Goal: Task Accomplishment & Management: Manage account settings

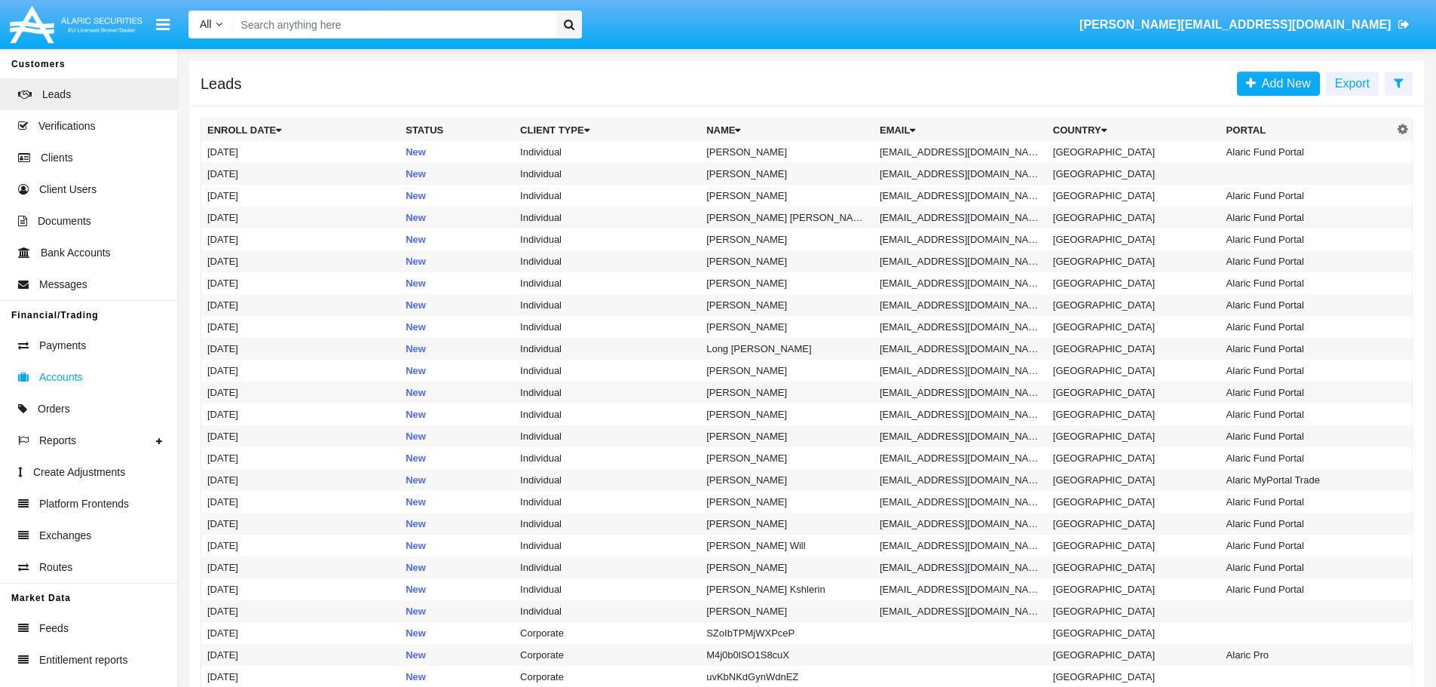
click at [54, 375] on span "Accounts" at bounding box center [61, 377] width 44 height 16
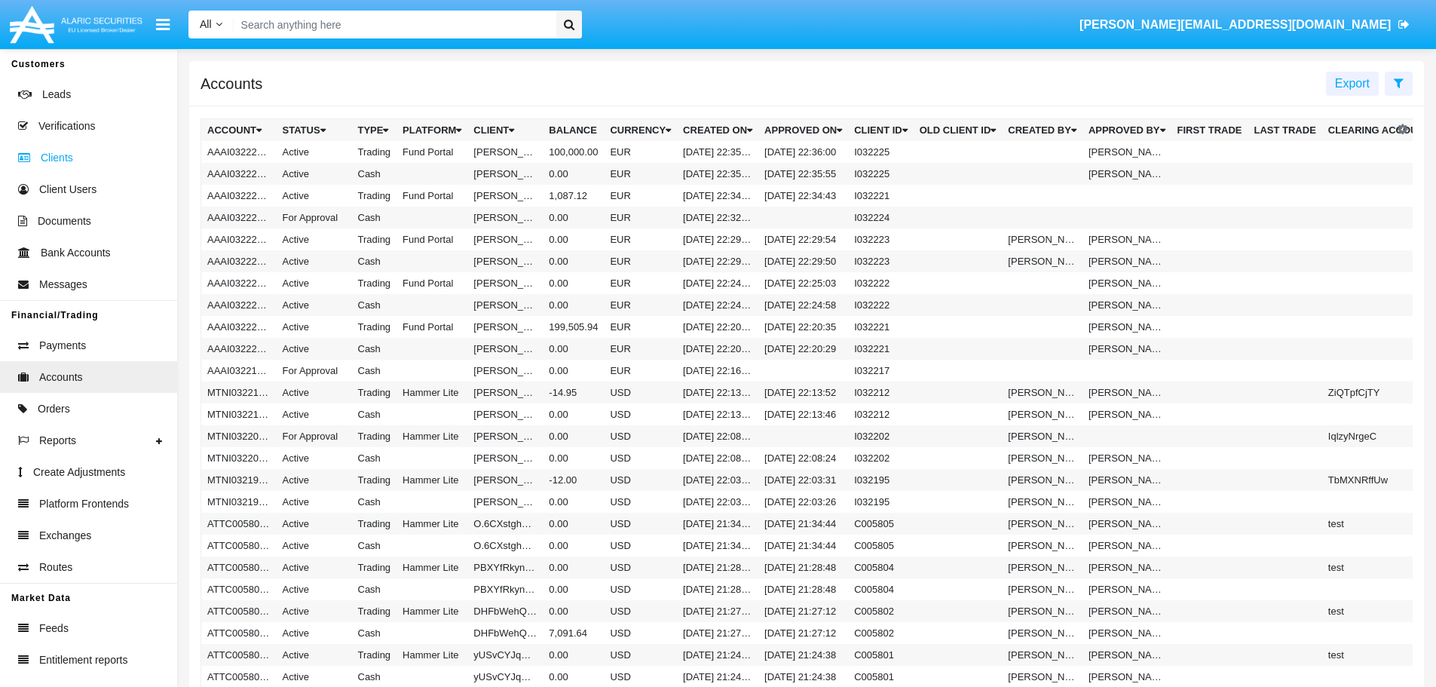
click at [62, 155] on span "Clients" at bounding box center [57, 158] width 32 height 16
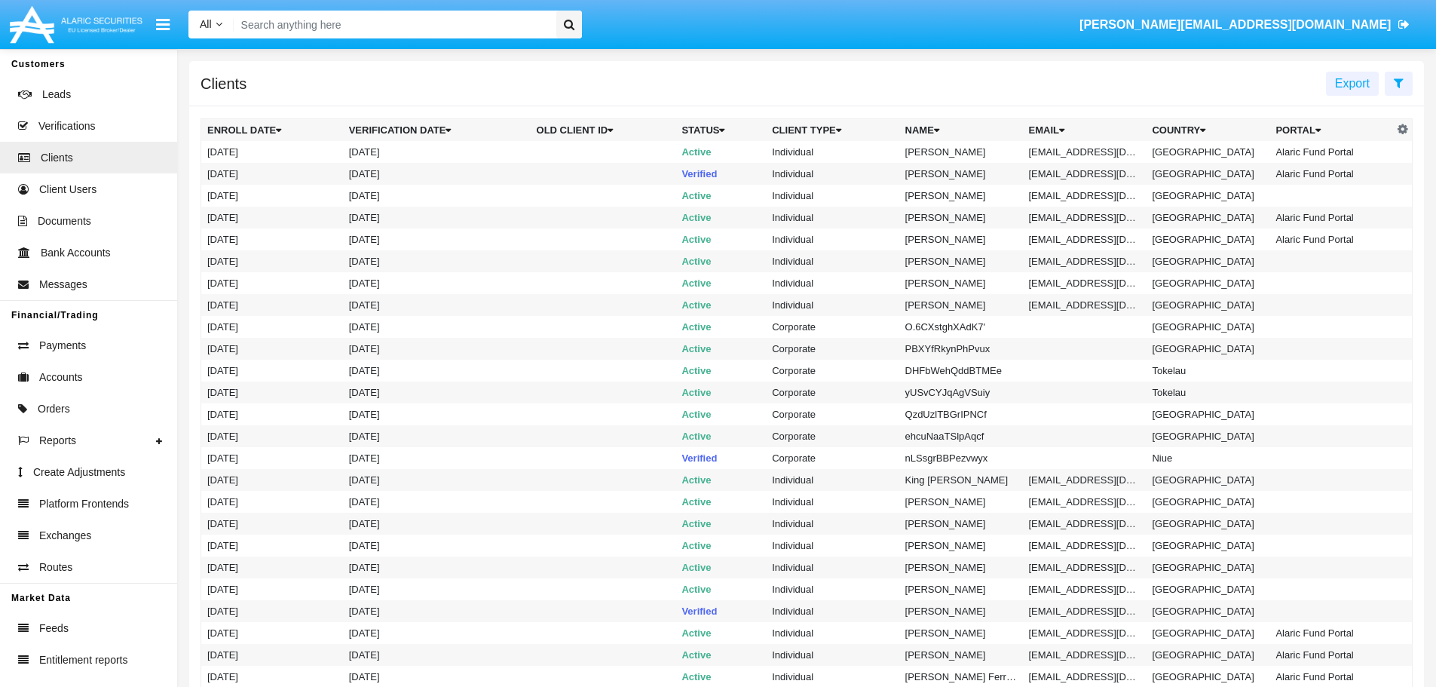
click at [415, 23] on input "Search" at bounding box center [392, 25] width 317 height 28
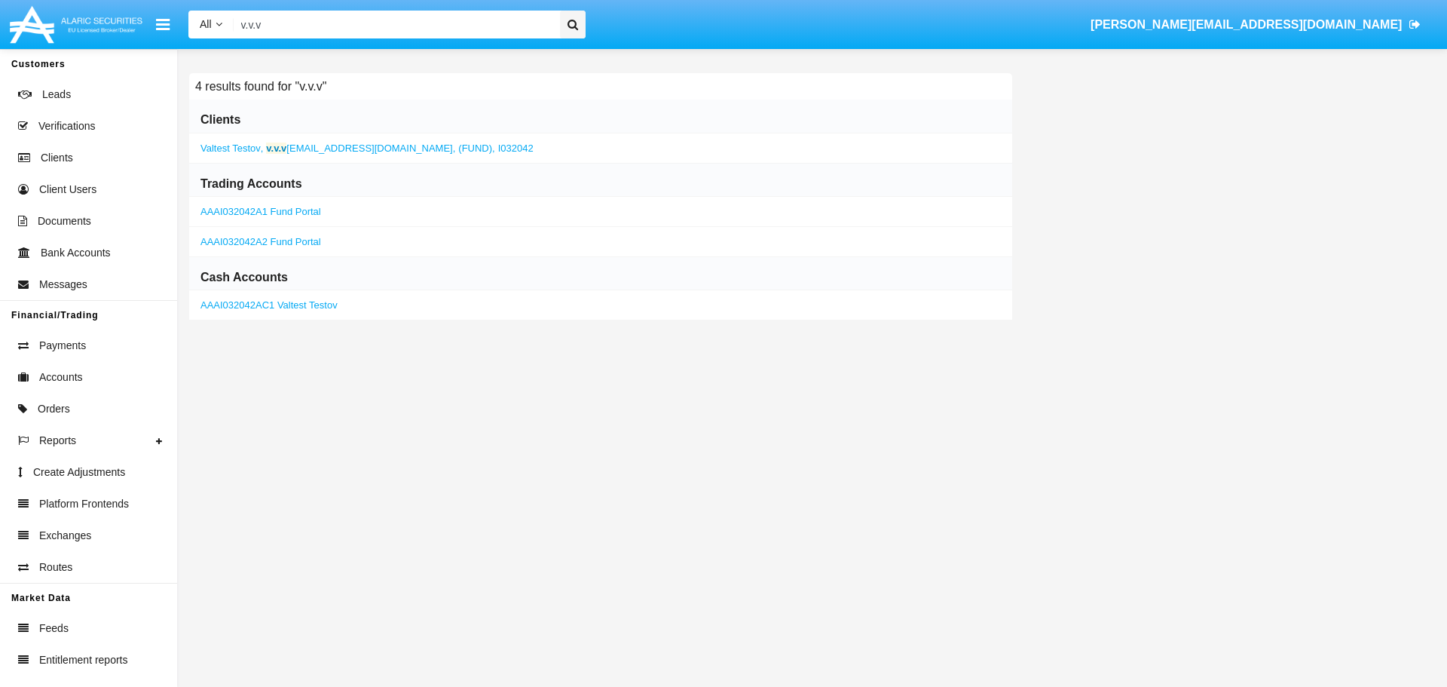
type input "v.v.v"
click at [234, 149] on span "Valtest Testov" at bounding box center [231, 147] width 60 height 11
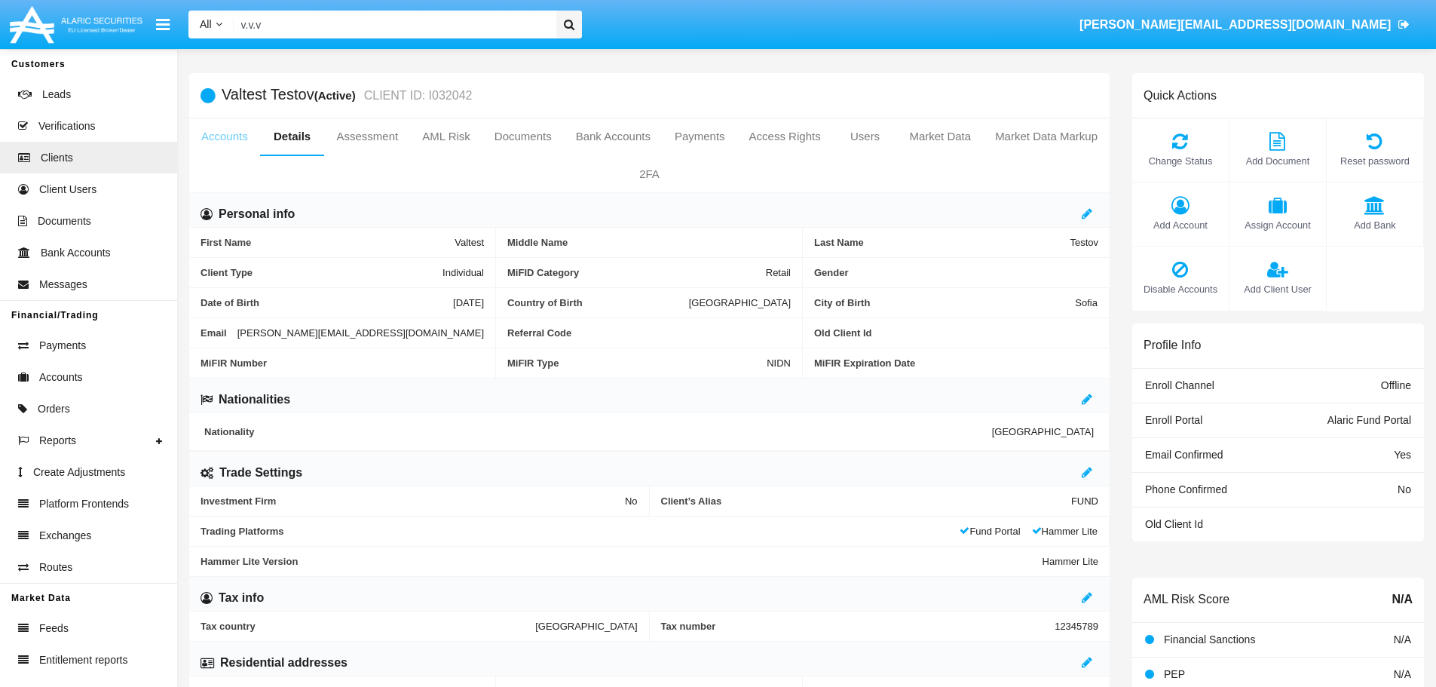
click at [227, 141] on link "Accounts" at bounding box center [224, 136] width 71 height 36
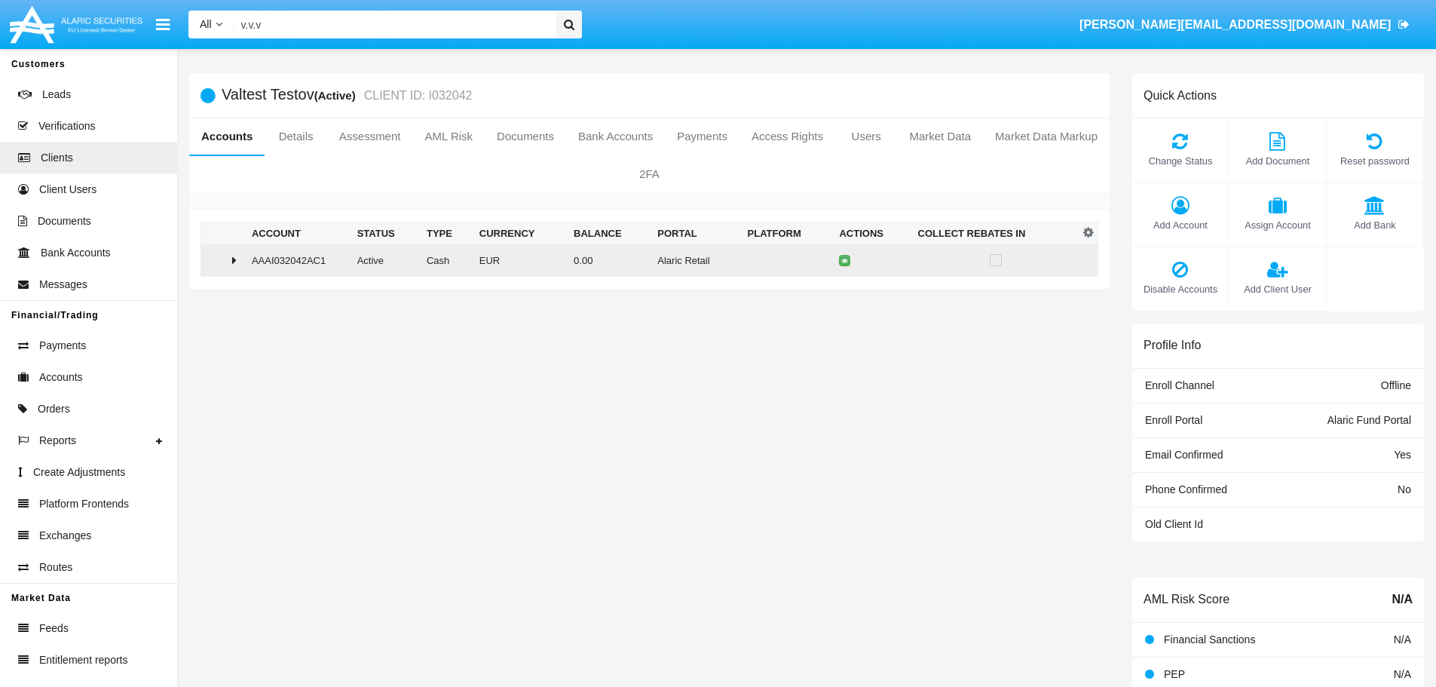
click at [234, 256] on icon at bounding box center [234, 260] width 5 height 12
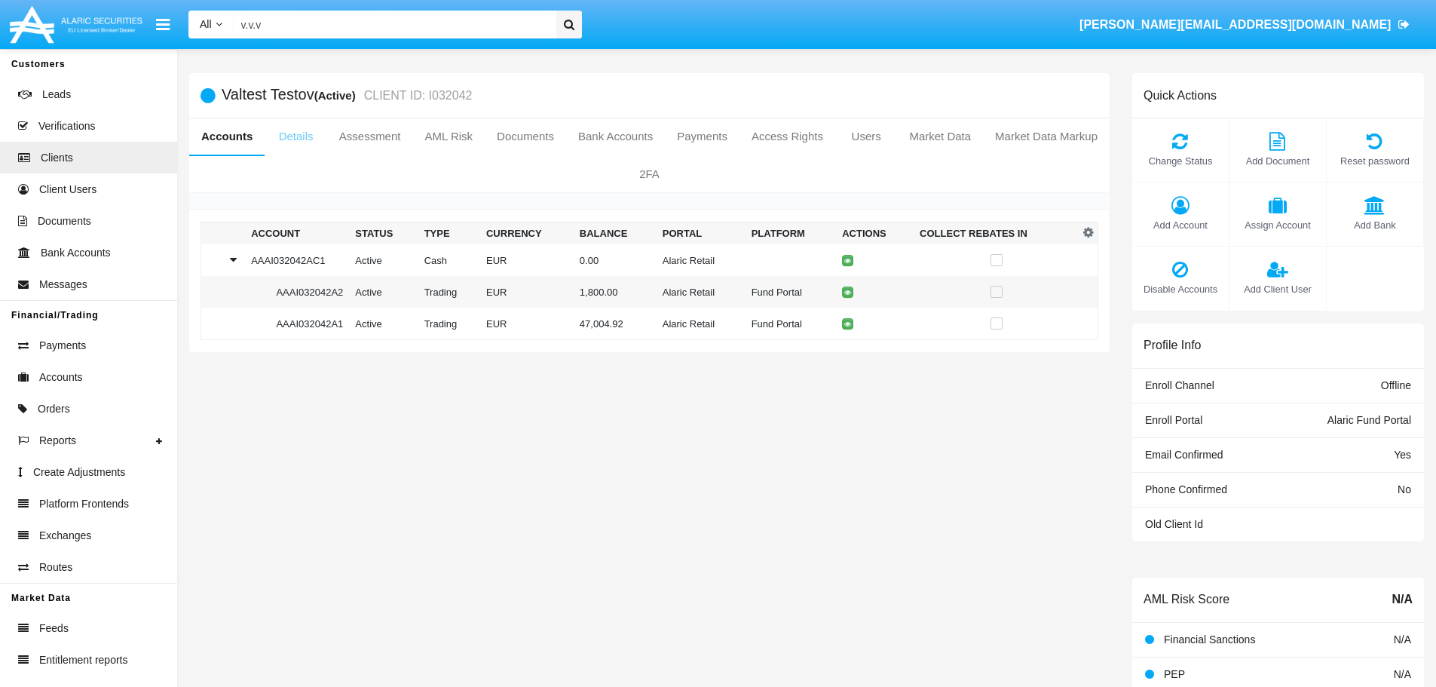
click at [297, 135] on link "Details" at bounding box center [296, 136] width 62 height 36
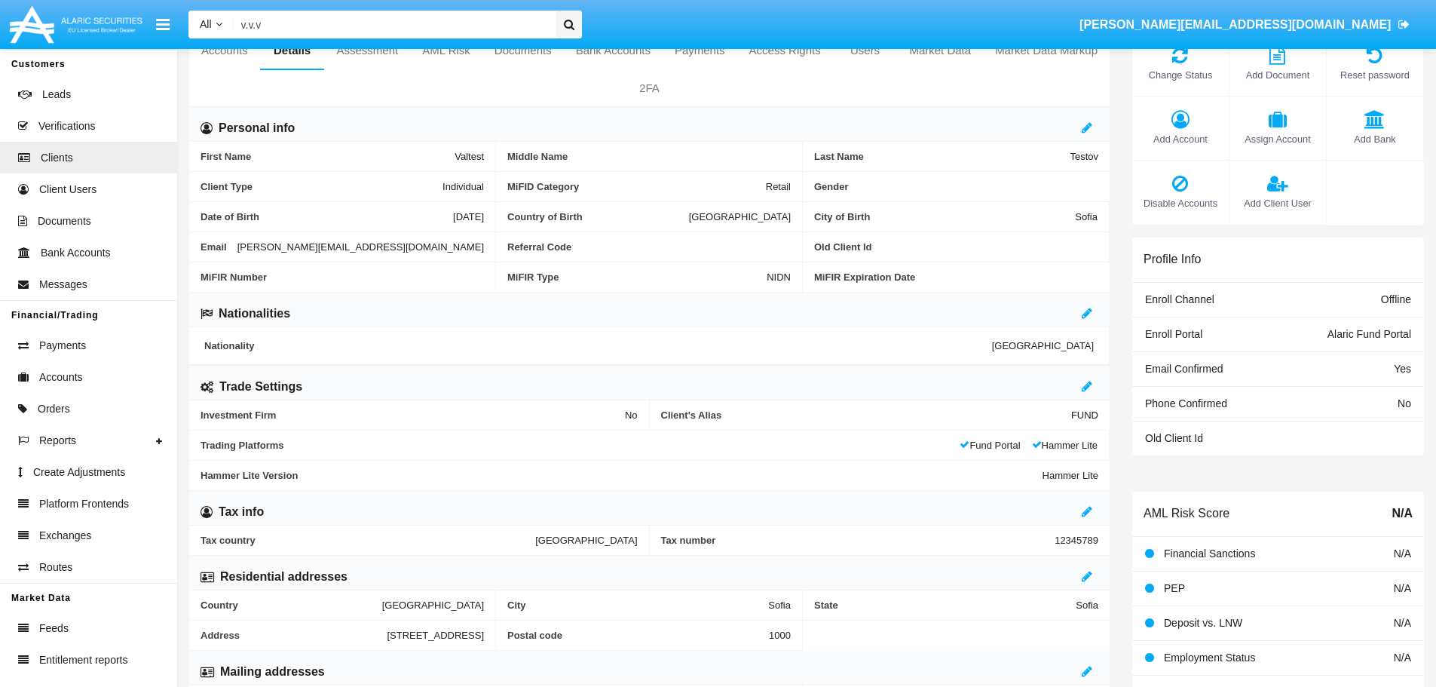
scroll to position [151, 0]
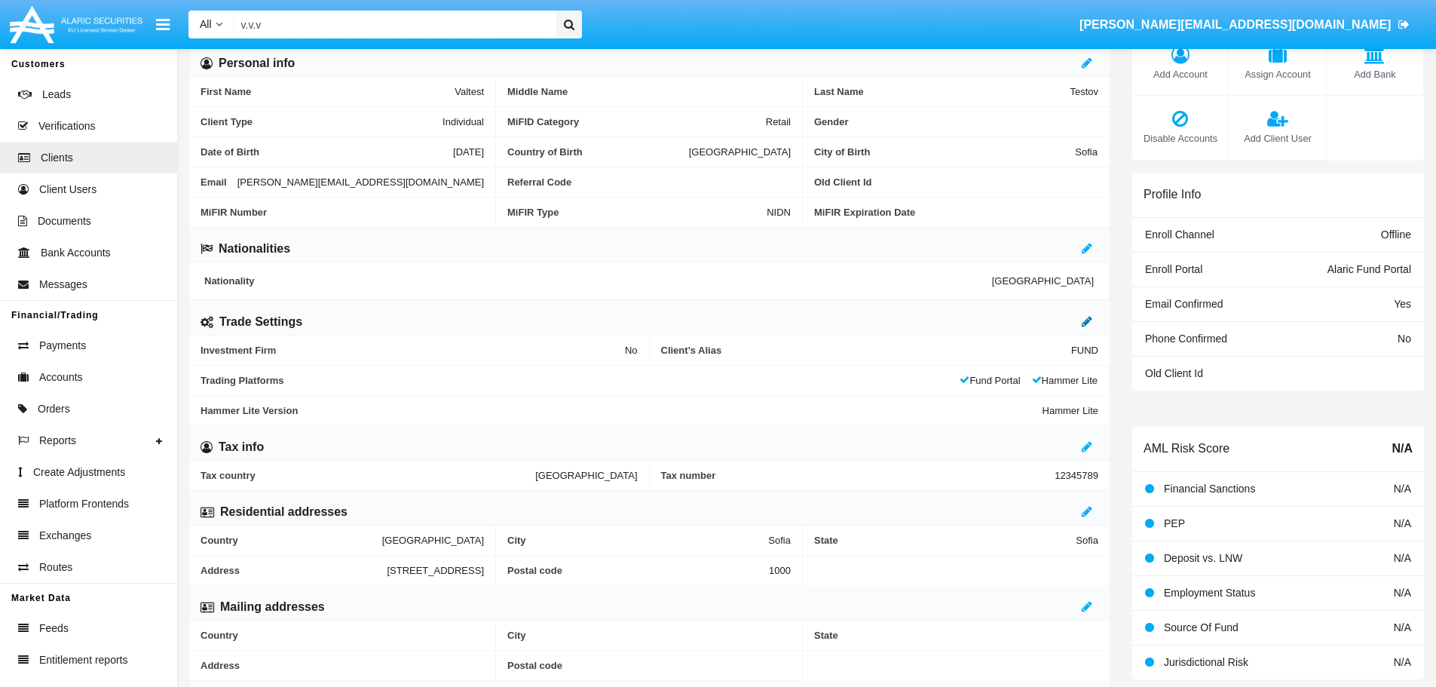
click at [1084, 319] on icon at bounding box center [1087, 321] width 11 height 12
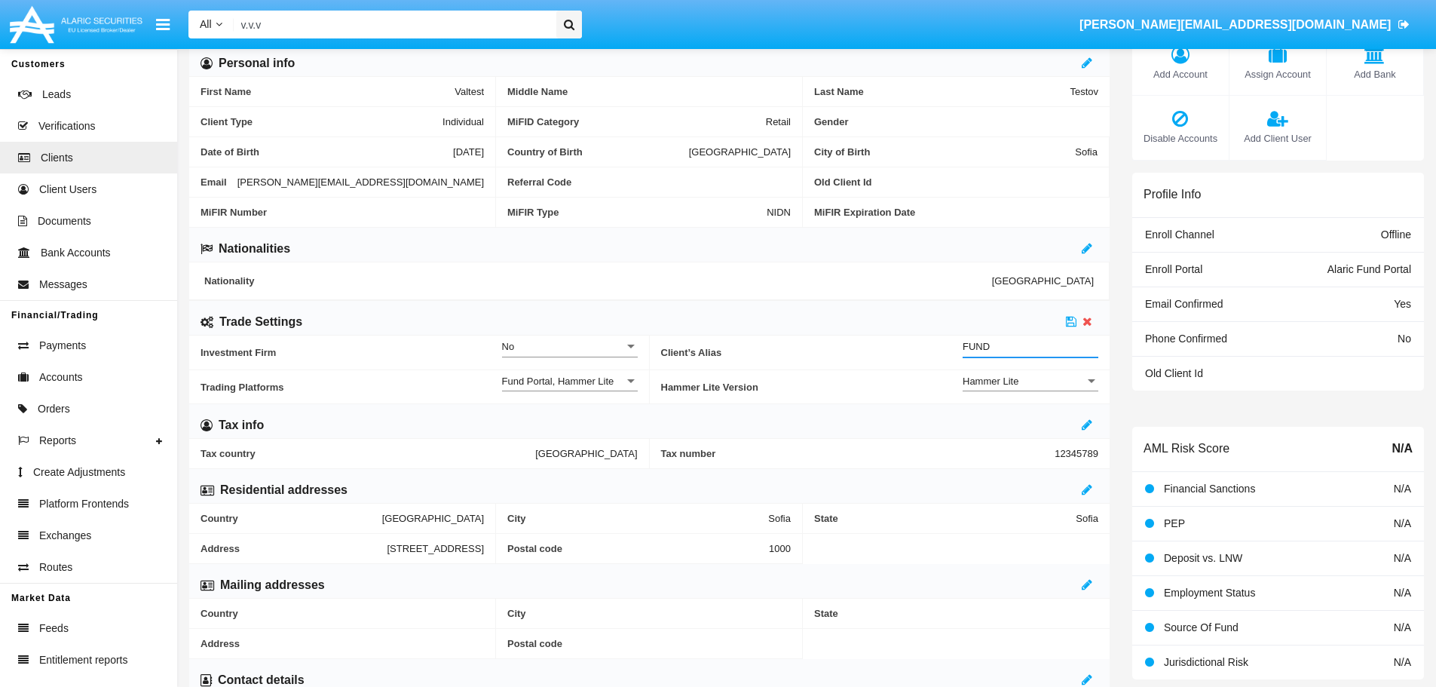
drag, startPoint x: 1045, startPoint y: 344, endPoint x: 944, endPoint y: 343, distance: 101.0
click at [944, 343] on div "Client’s Alias FUND Client Alias" at bounding box center [880, 352] width 438 height 34
type input "HWLI"
click at [1067, 322] on icon at bounding box center [1071, 321] width 11 height 12
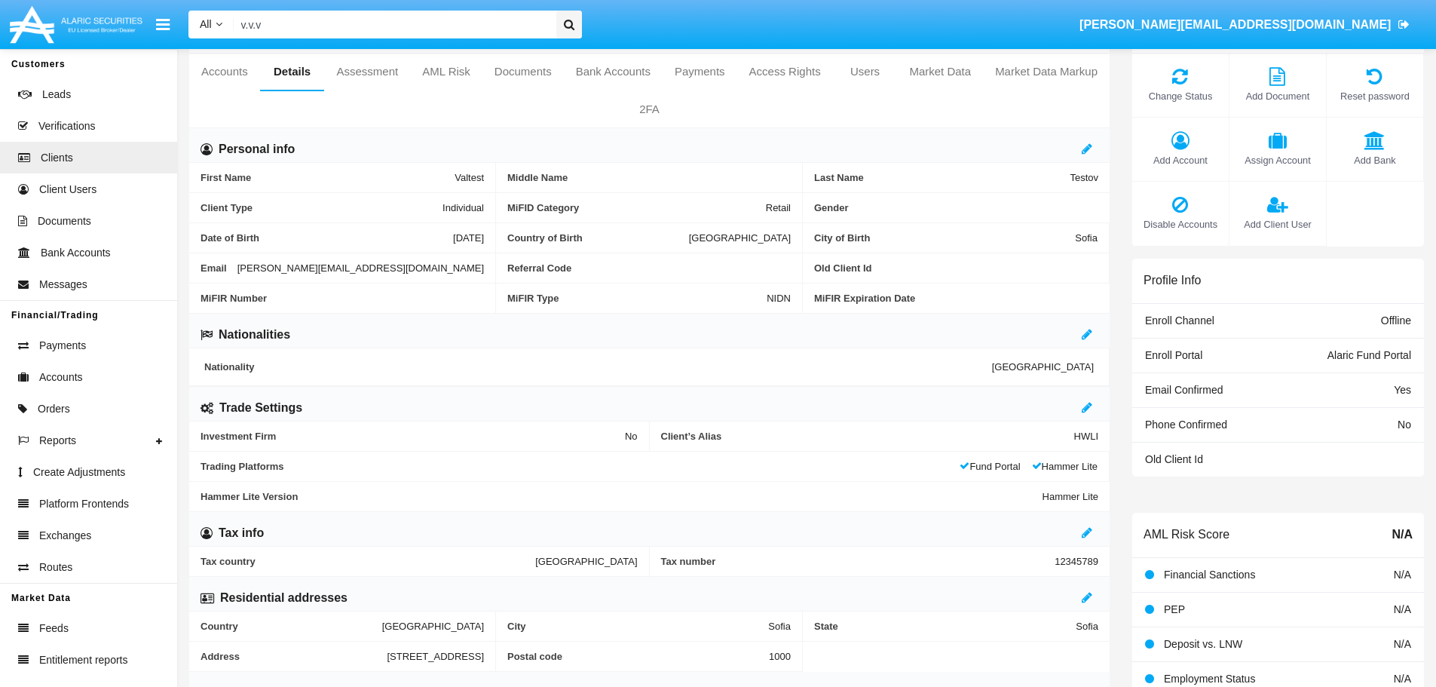
scroll to position [0, 0]
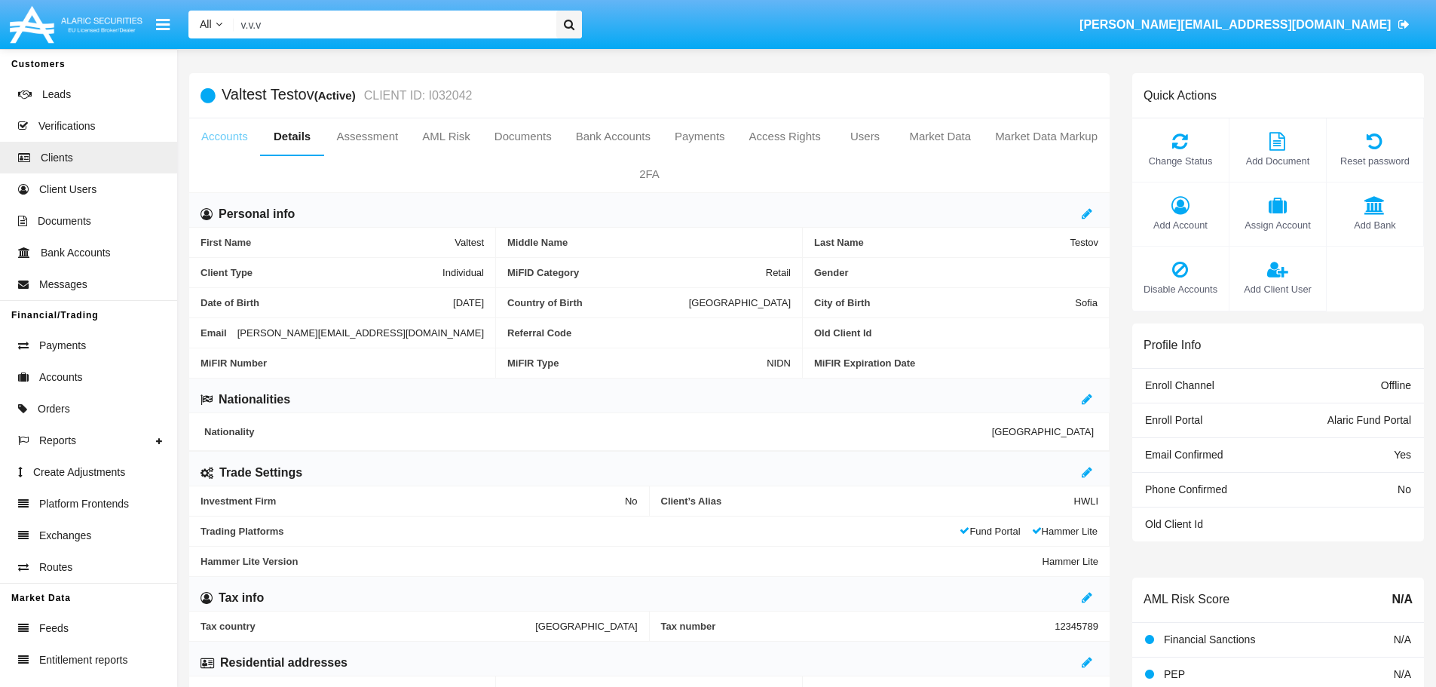
click at [225, 138] on link "Accounts" at bounding box center [224, 136] width 71 height 36
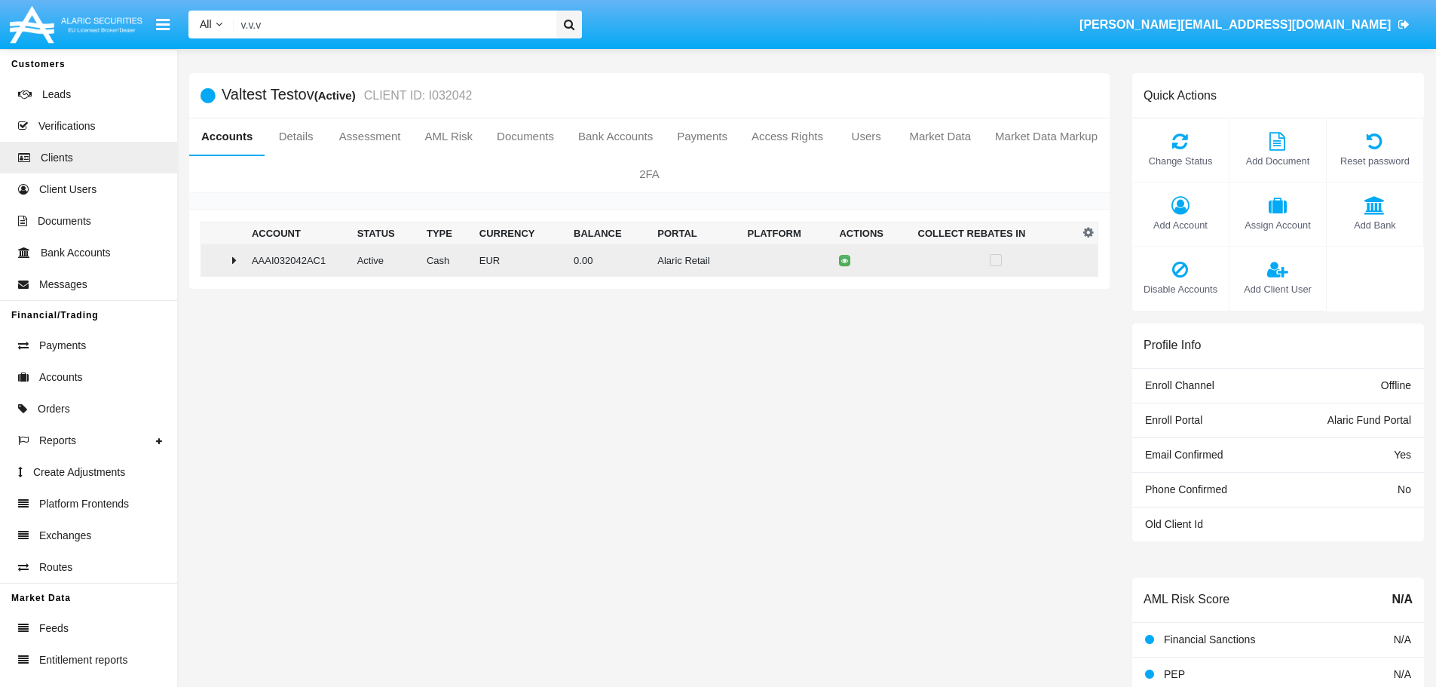
click at [234, 261] on icon at bounding box center [234, 260] width 5 height 12
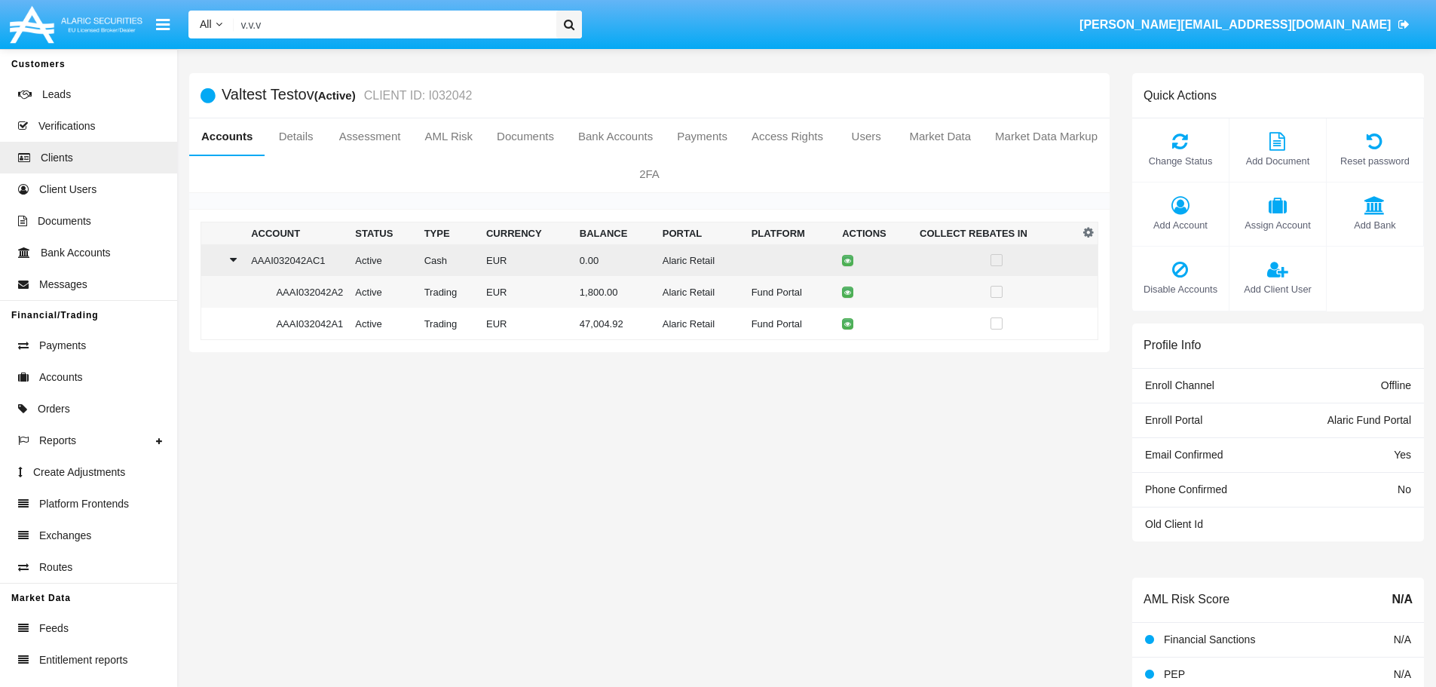
click at [241, 258] on td at bounding box center [223, 260] width 44 height 32
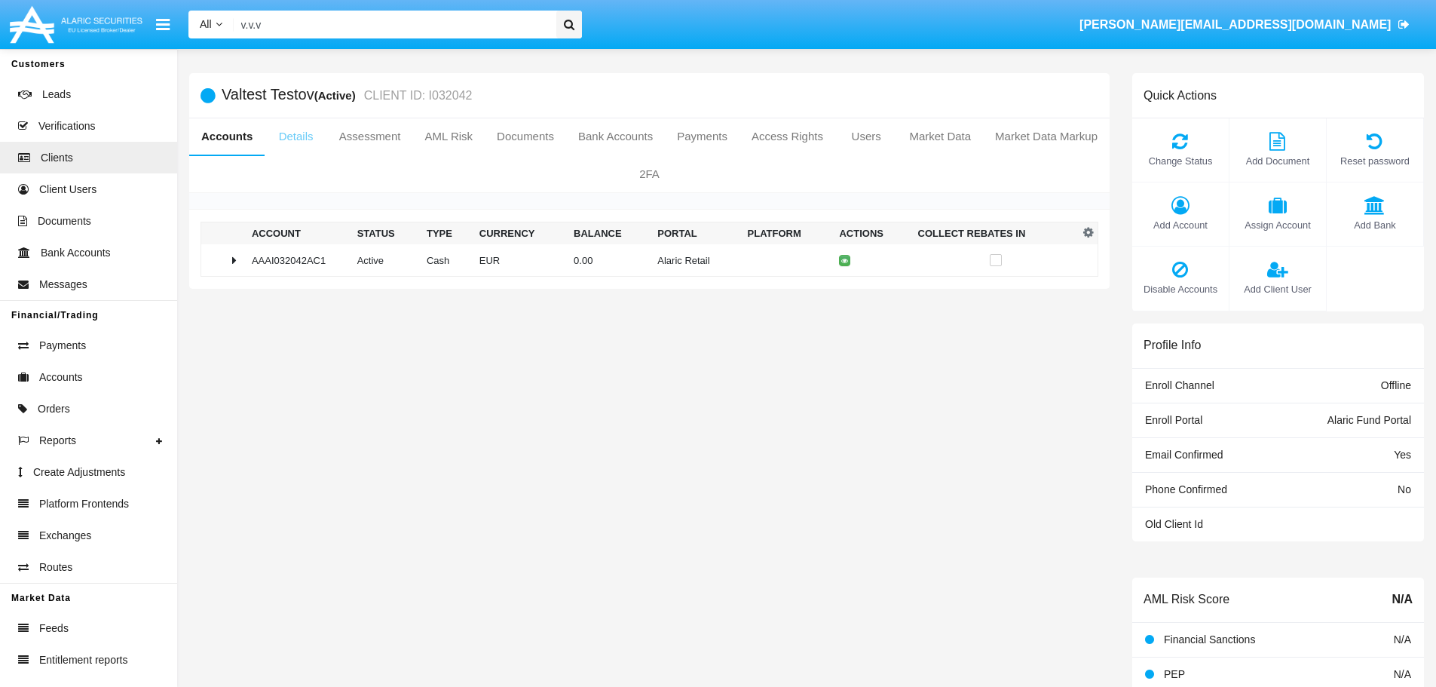
click at [301, 133] on link "Details" at bounding box center [296, 136] width 62 height 36
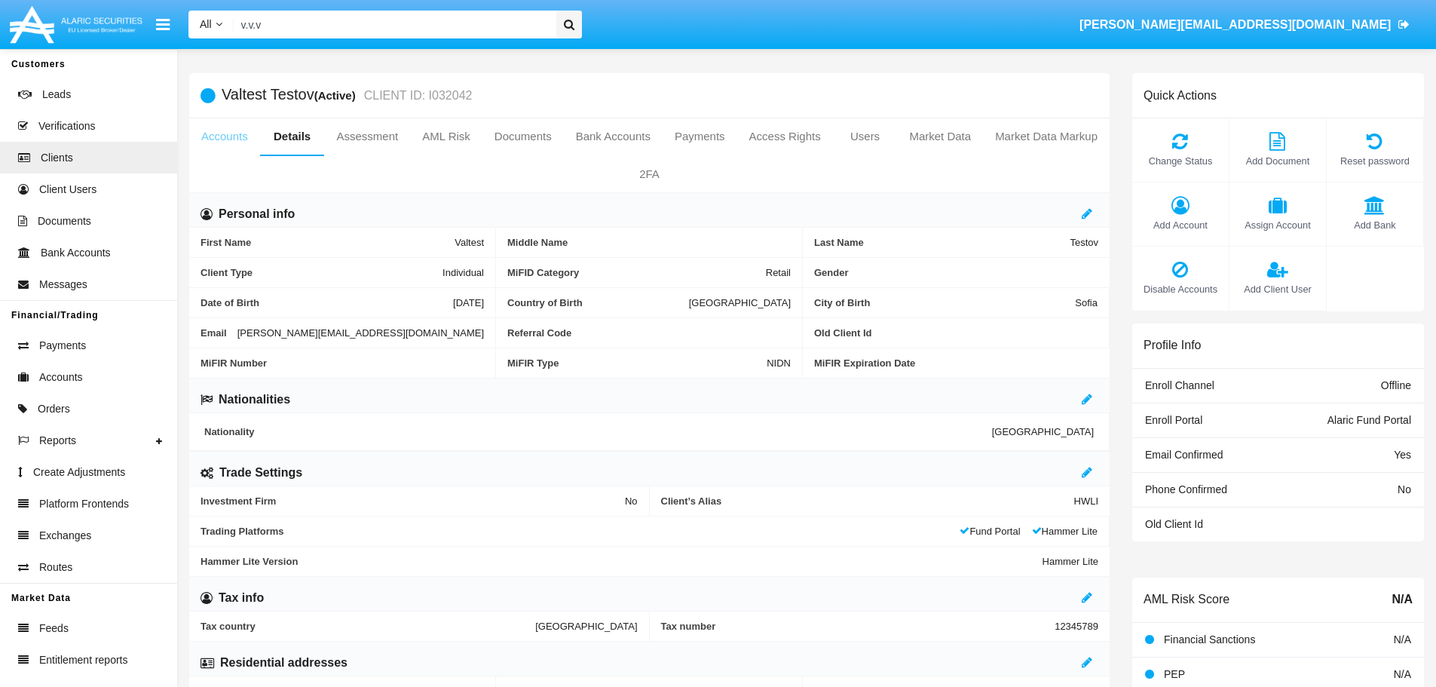
click at [228, 139] on link "Accounts" at bounding box center [224, 136] width 71 height 36
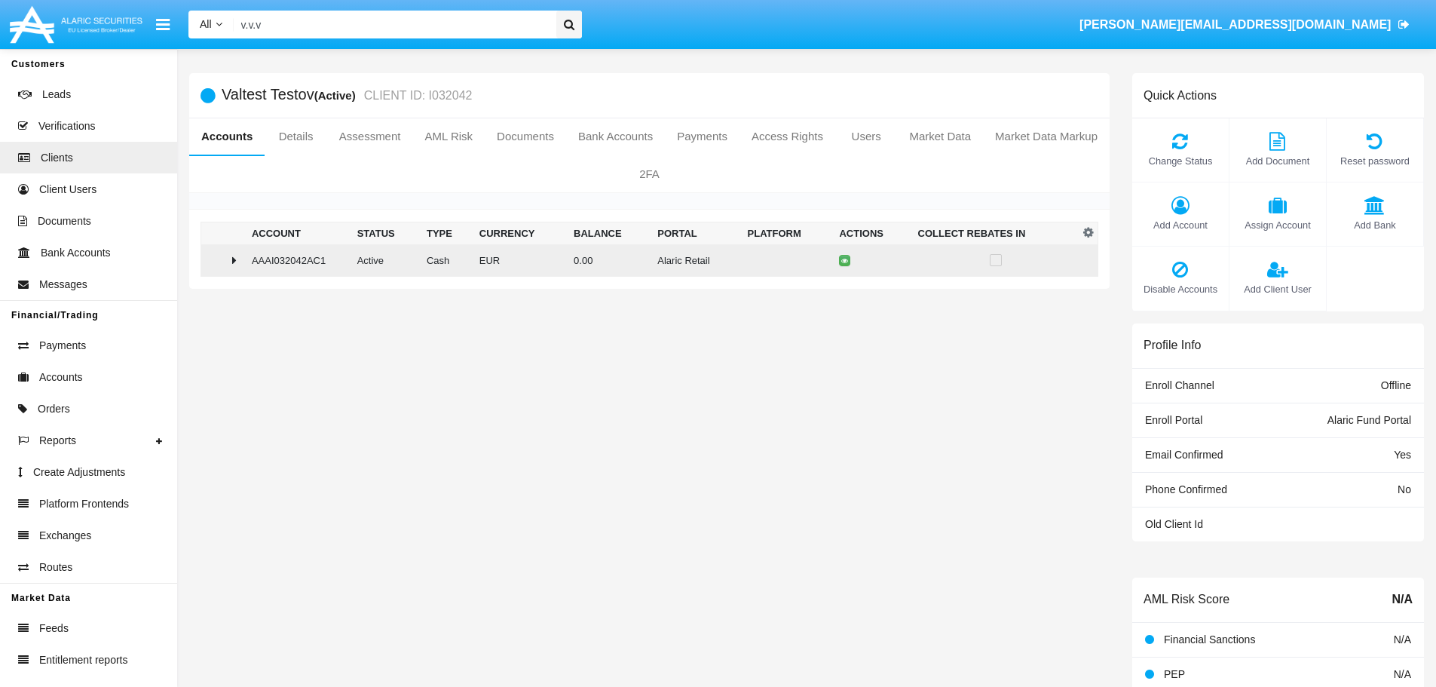
click at [233, 260] on icon at bounding box center [234, 260] width 5 height 12
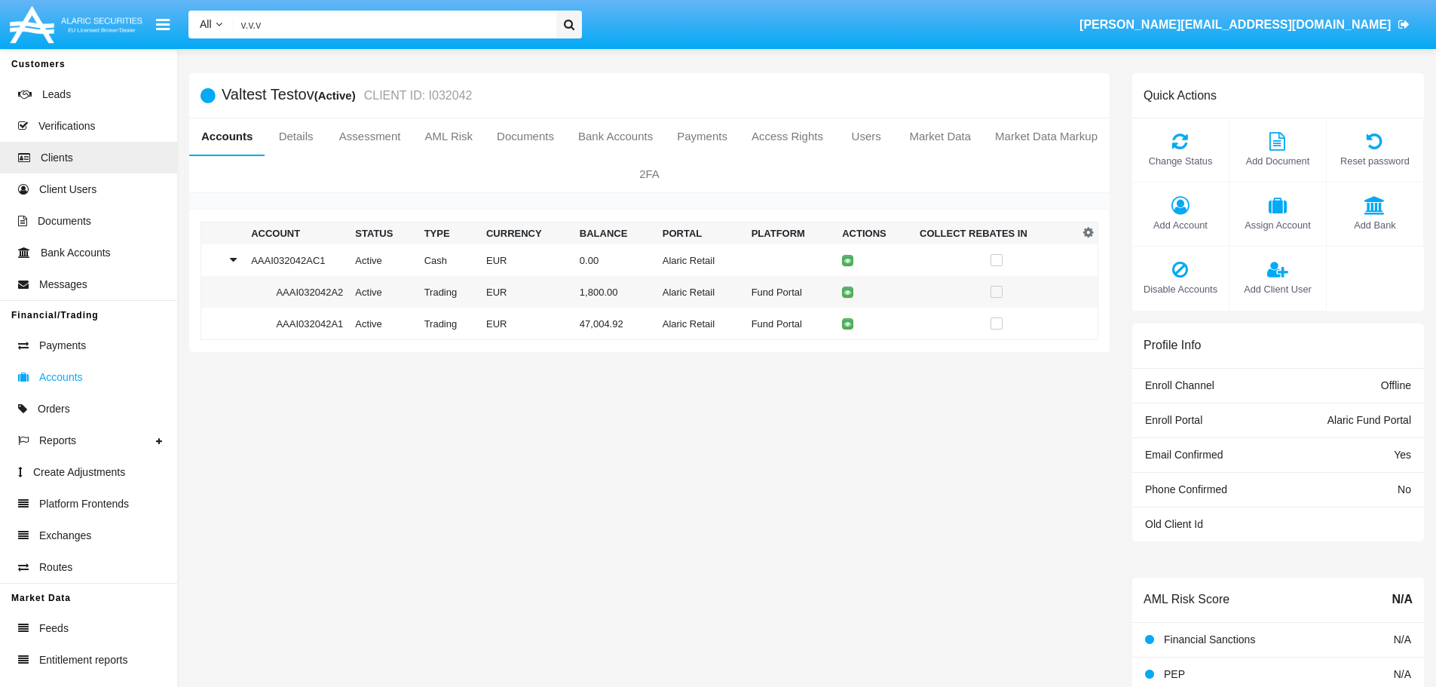
click at [57, 377] on span "Accounts" at bounding box center [61, 377] width 44 height 16
